Goal: Task Accomplishment & Management: Manage account settings

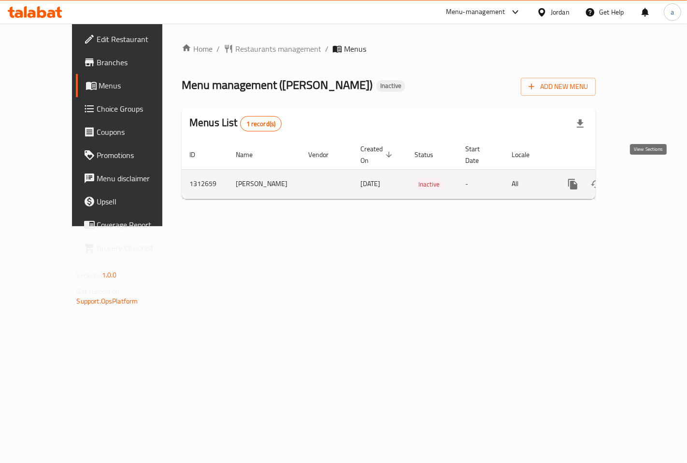
click at [644, 178] on icon "enhanced table" at bounding box center [643, 184] width 12 height 12
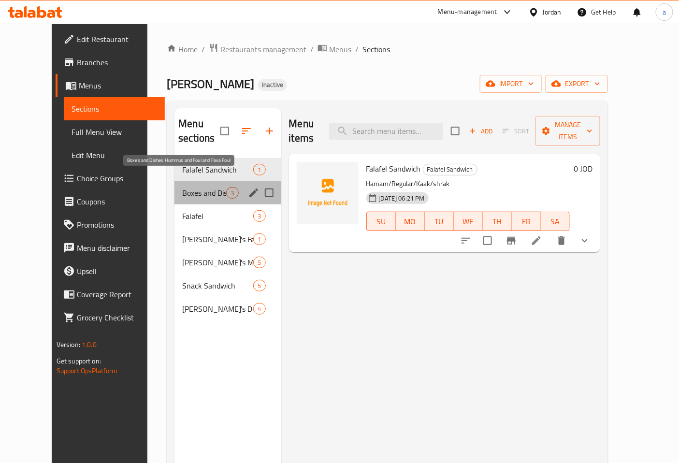
click at [190, 187] on span "Boxes and Dishes Hummus and Foul and Fava Foul" at bounding box center [204, 193] width 44 height 12
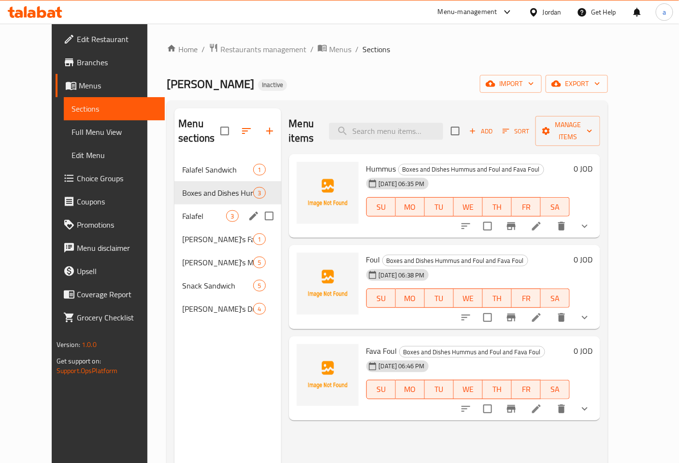
click at [189, 204] on div "Falafel 3" at bounding box center [227, 215] width 106 height 23
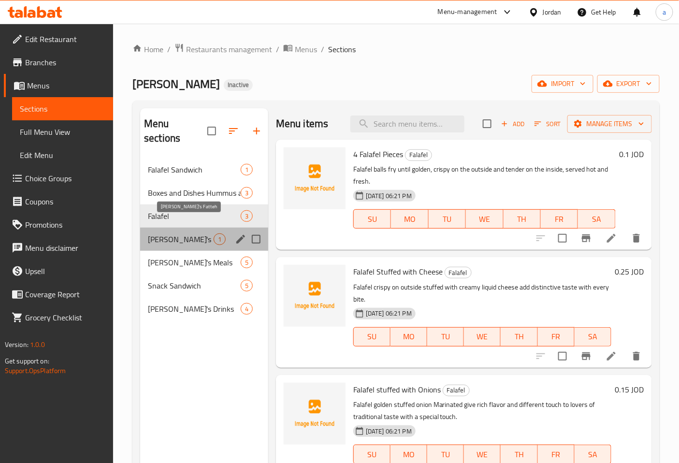
click at [195, 233] on span "[PERSON_NAME]'s Fatteh" at bounding box center [181, 239] width 66 height 12
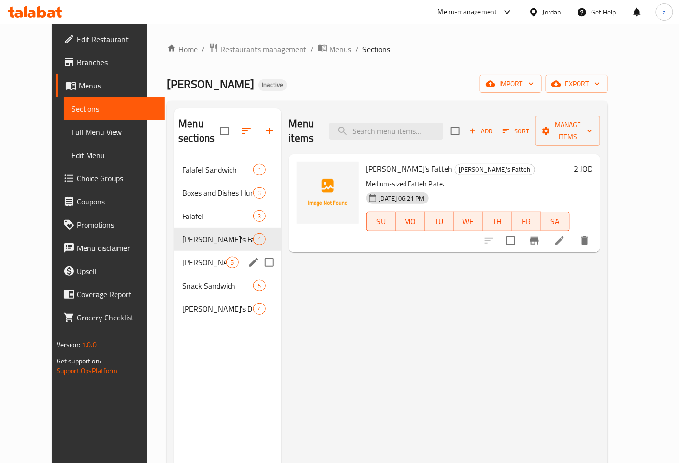
click at [187, 256] on span "[PERSON_NAME]'s Meals" at bounding box center [204, 262] width 44 height 12
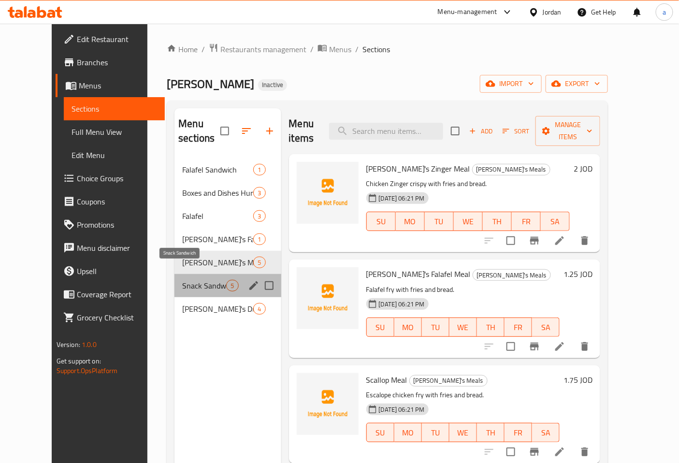
click at [192, 280] on span "Snack Sandwich" at bounding box center [204, 286] width 44 height 12
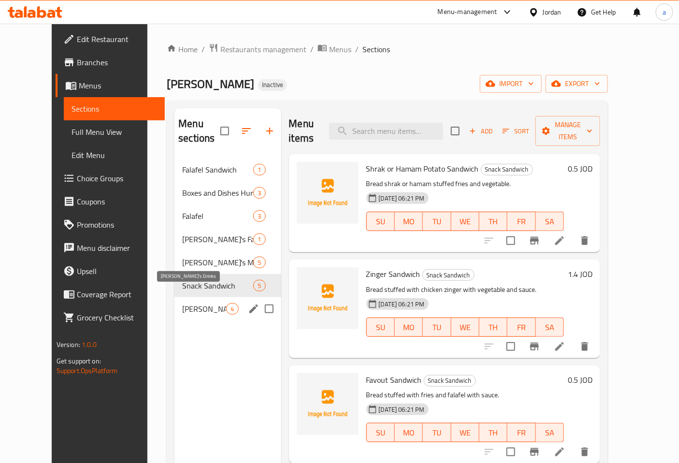
click at [190, 303] on span "[PERSON_NAME]'s Drinks" at bounding box center [204, 309] width 44 height 12
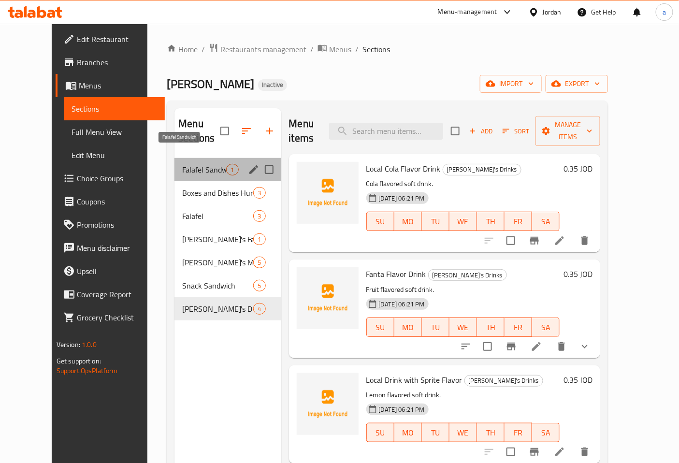
click at [203, 164] on span "Falafel Sandwich" at bounding box center [204, 170] width 44 height 12
